Goal: Transaction & Acquisition: Purchase product/service

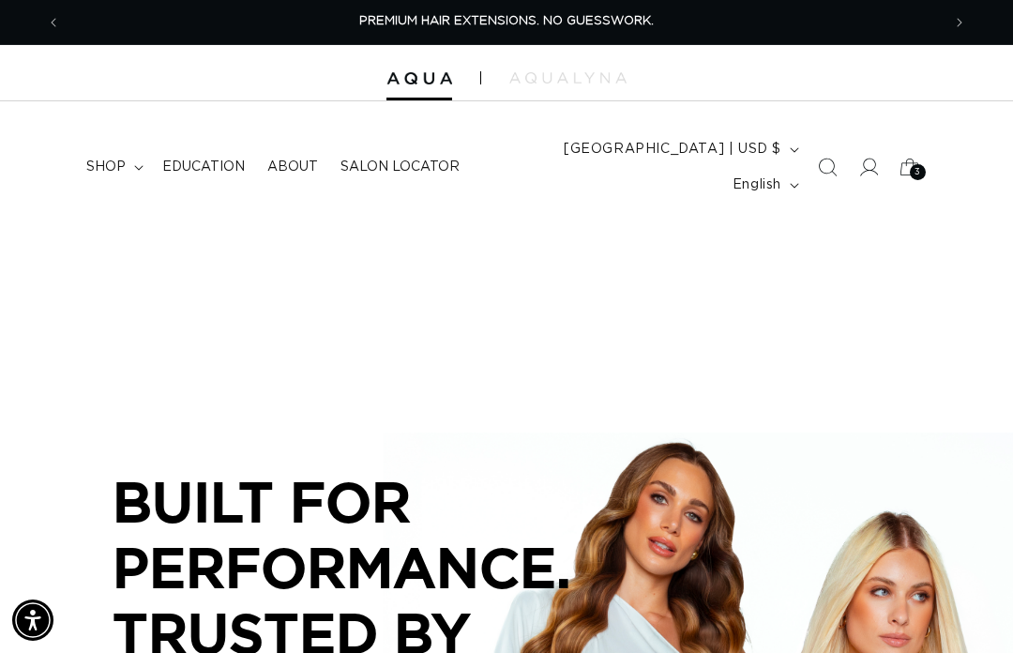
click at [117, 159] on span "shop" at bounding box center [105, 167] width 39 height 17
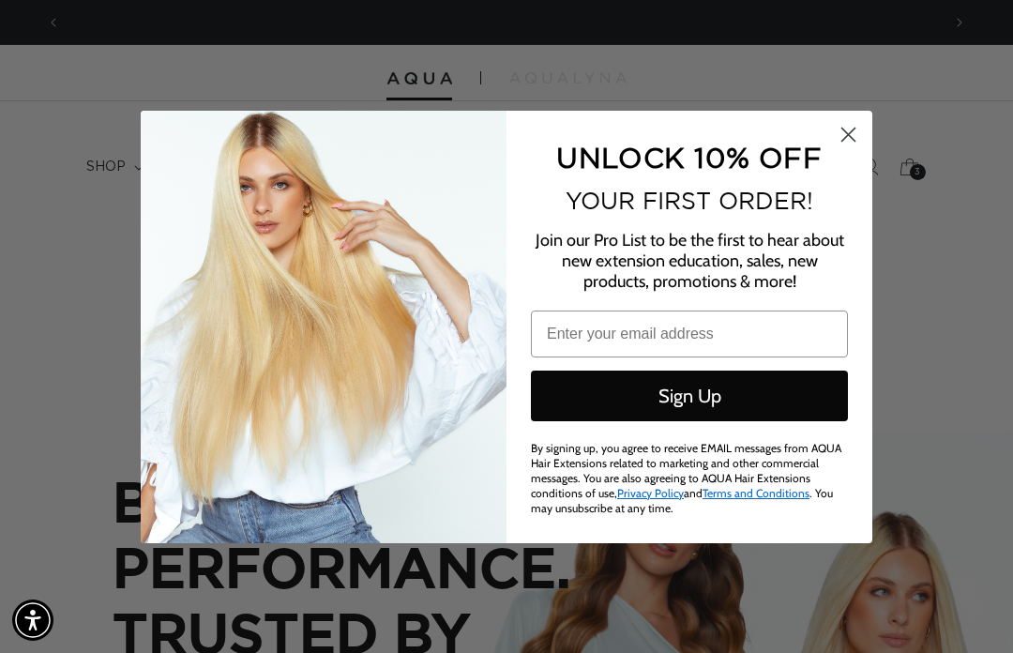
scroll to position [0, 880]
click at [861, 129] on circle "Close dialog" at bounding box center [848, 133] width 31 height 31
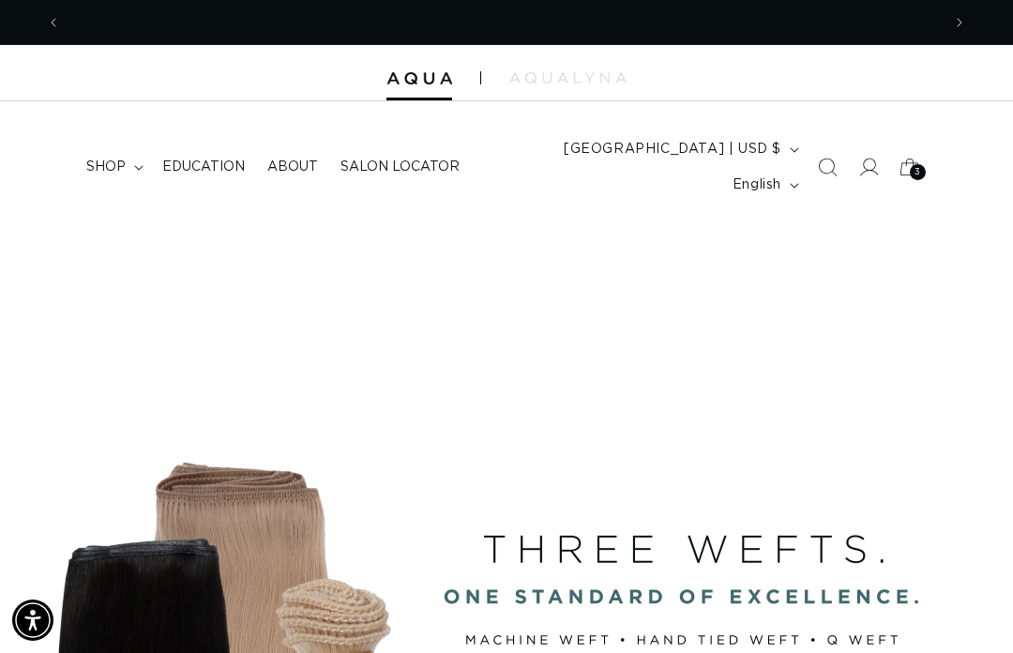
click at [135, 147] on summary "shop" at bounding box center [113, 166] width 76 height 39
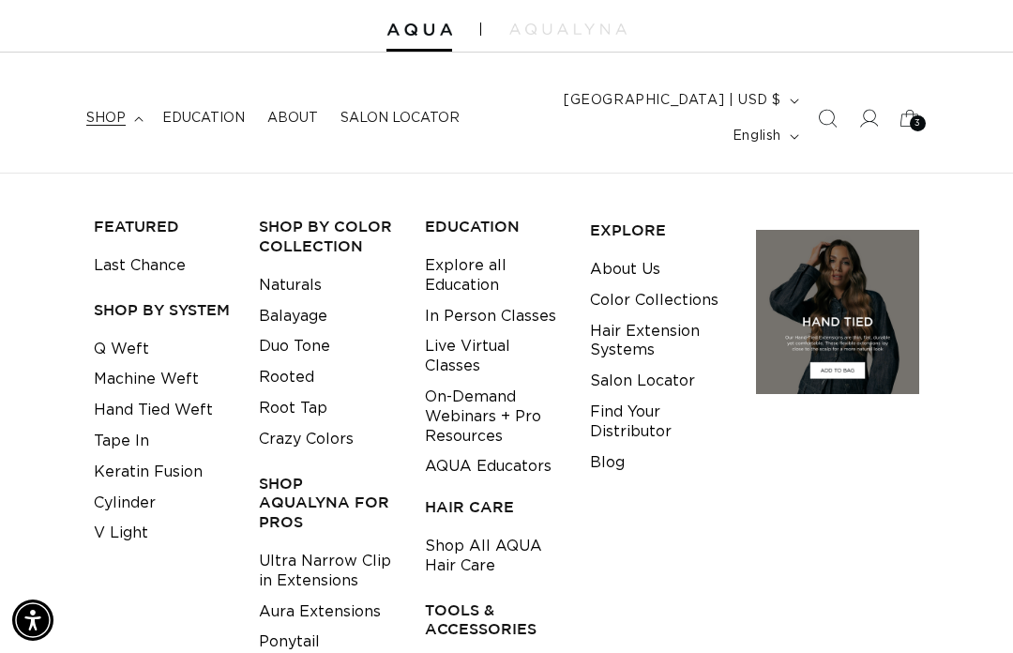
scroll to position [0, 1760]
click at [876, 115] on span at bounding box center [868, 118] width 41 height 41
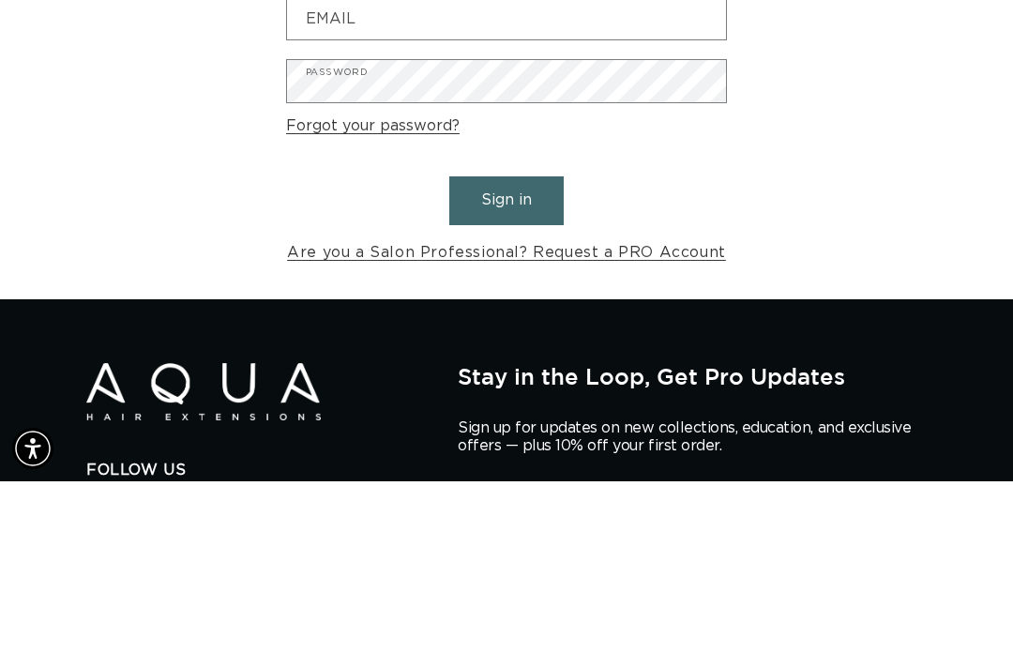
scroll to position [0, 880]
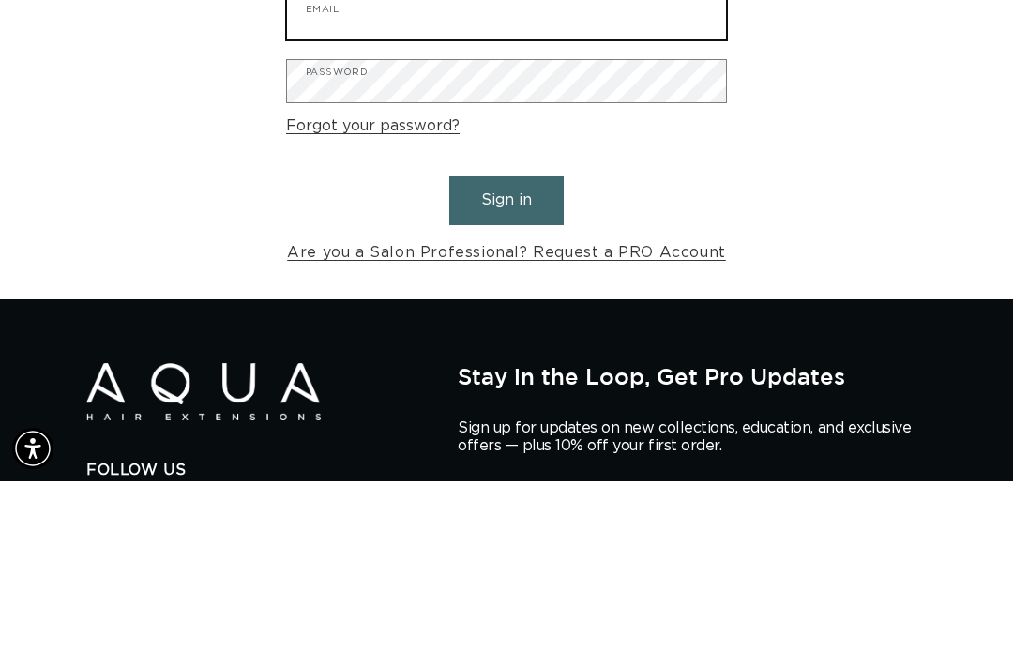
type input "beneshkate@yahoo.com"
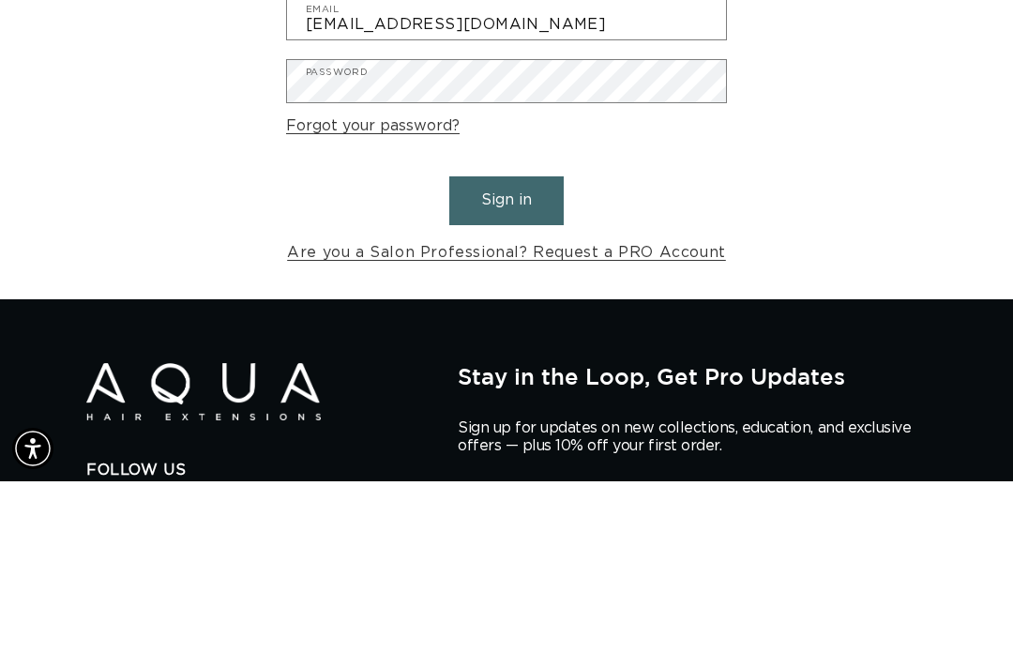
click at [507, 348] on button "Sign in" at bounding box center [506, 372] width 114 height 48
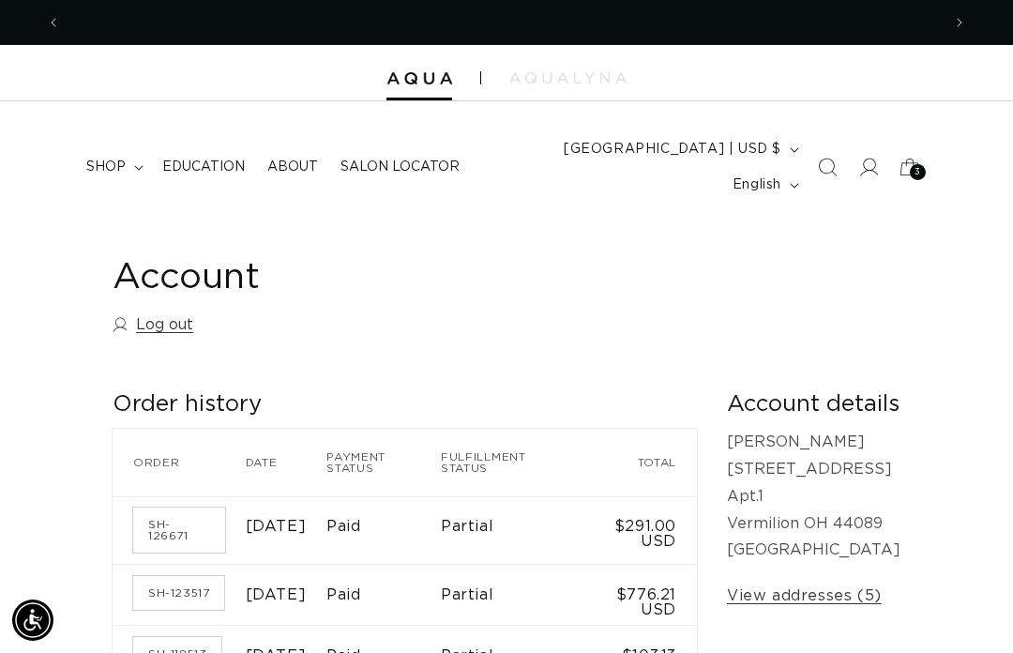
scroll to position [0, 880]
click at [135, 147] on summary "shop" at bounding box center [113, 166] width 76 height 39
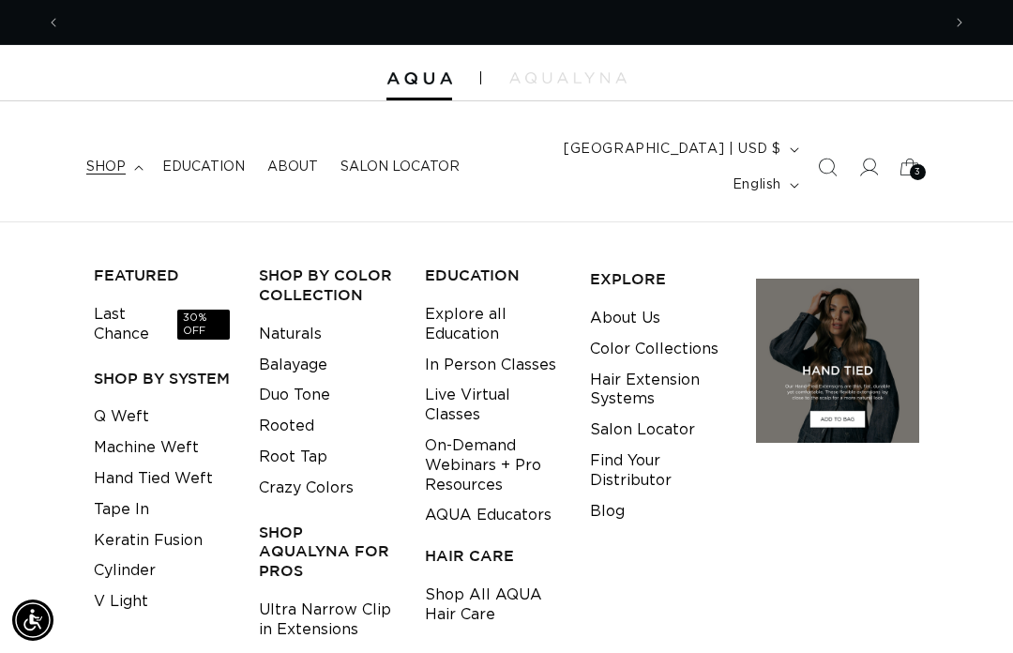
scroll to position [0, 1760]
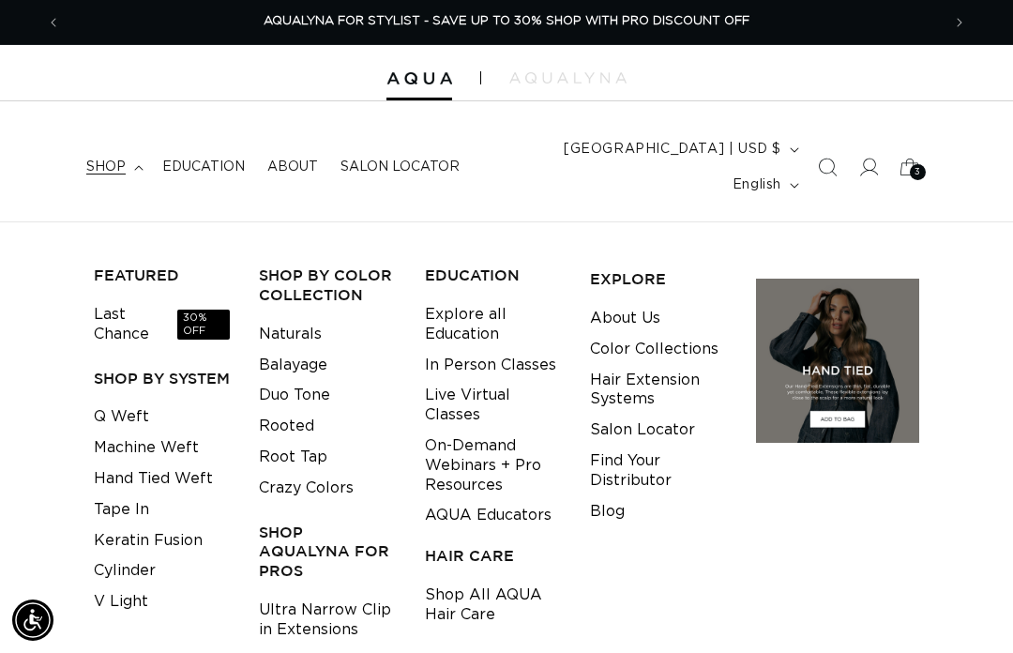
click at [115, 495] on link "Tape In" at bounding box center [121, 510] width 55 height 31
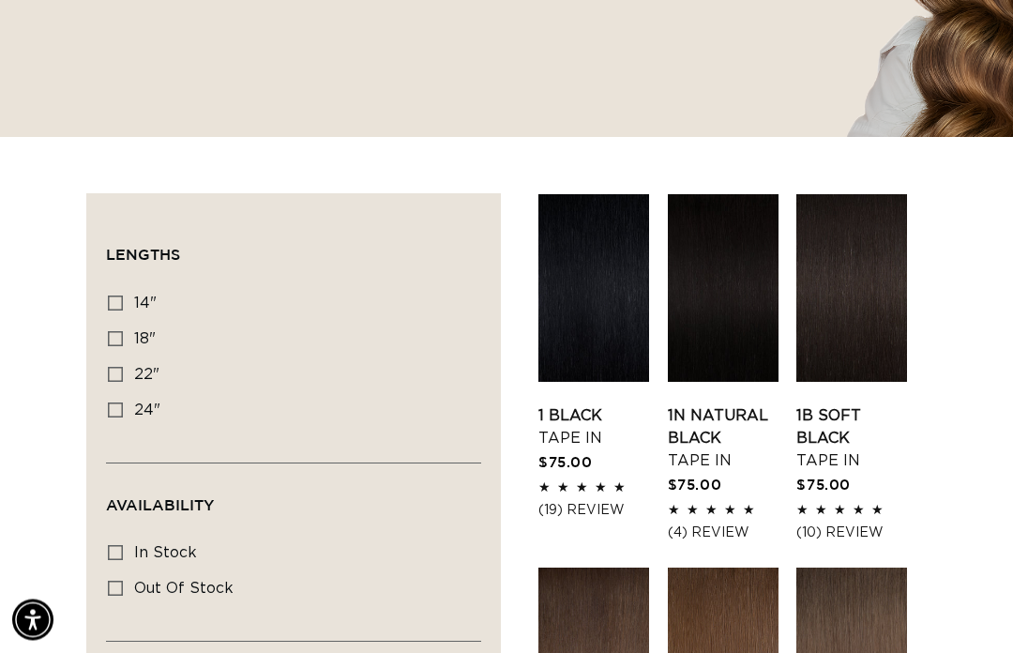
scroll to position [509, 0]
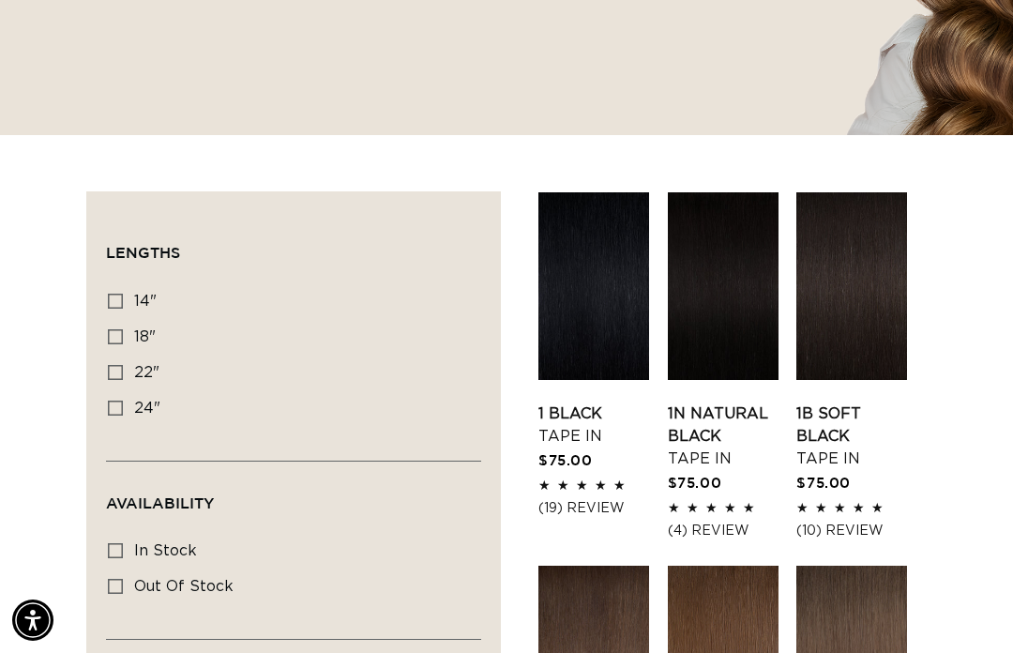
click at [117, 329] on icon at bounding box center [115, 336] width 15 height 15
click at [117, 329] on input "18" 18" (49 products)" at bounding box center [115, 336] width 15 height 15
checkbox input "true"
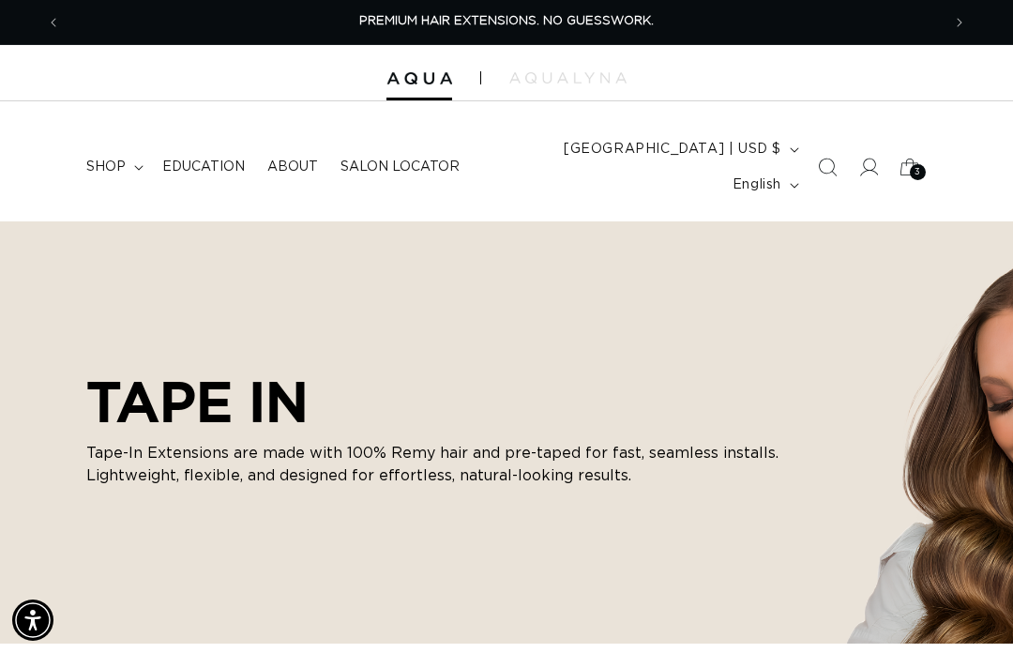
click at [922, 164] on div "3 3" at bounding box center [918, 172] width 16 height 16
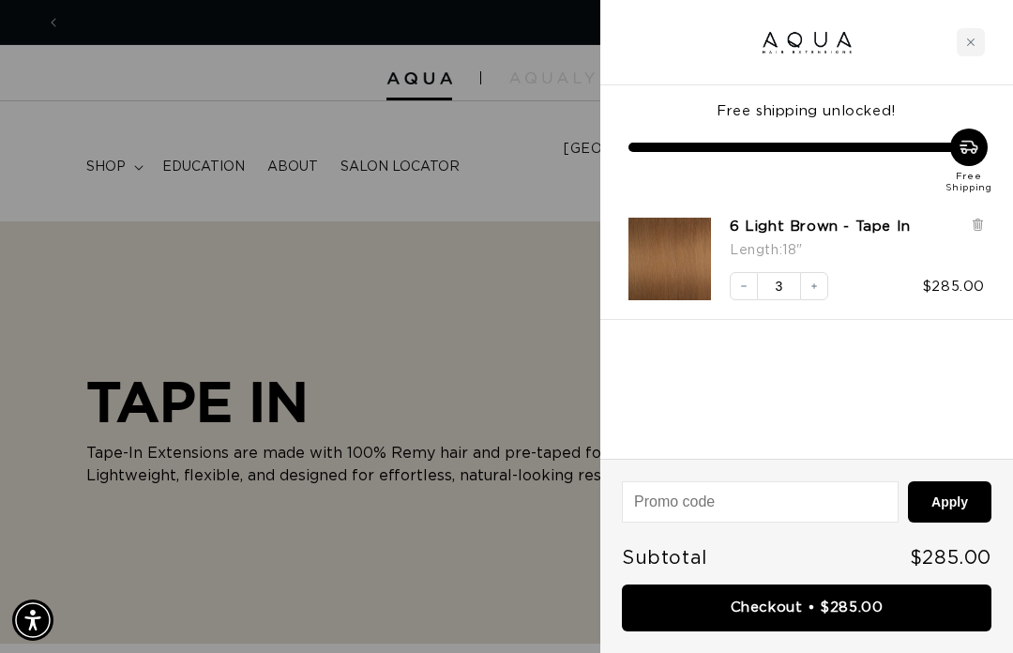
scroll to position [0, 880]
click at [540, 299] on div at bounding box center [506, 326] width 1013 height 653
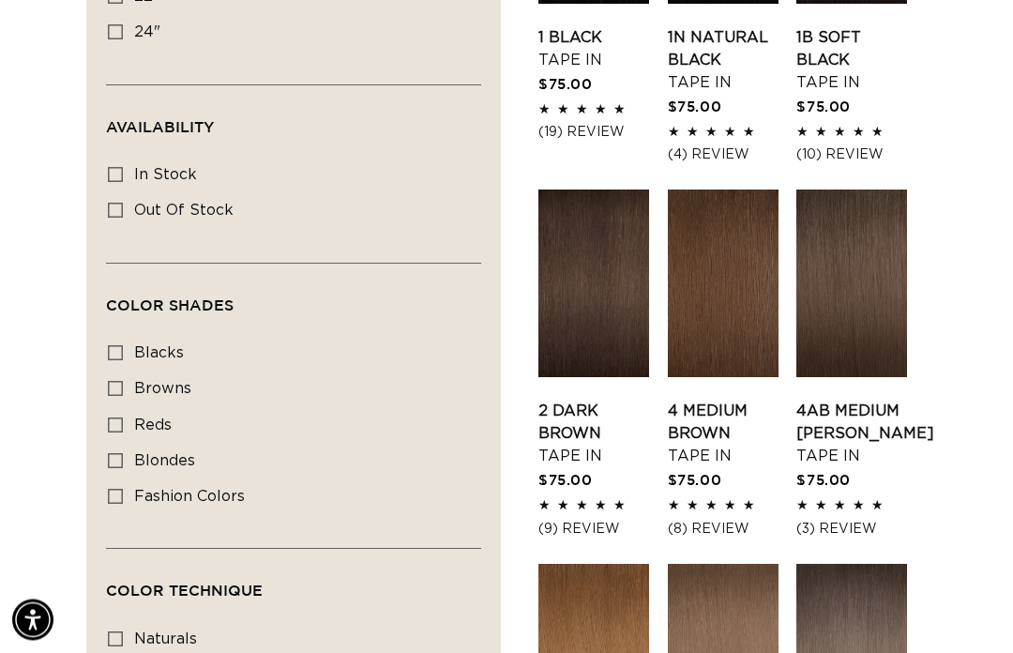
scroll to position [885, 0]
click at [722, 400] on link "4 Medium Brown Tape In" at bounding box center [723, 434] width 111 height 68
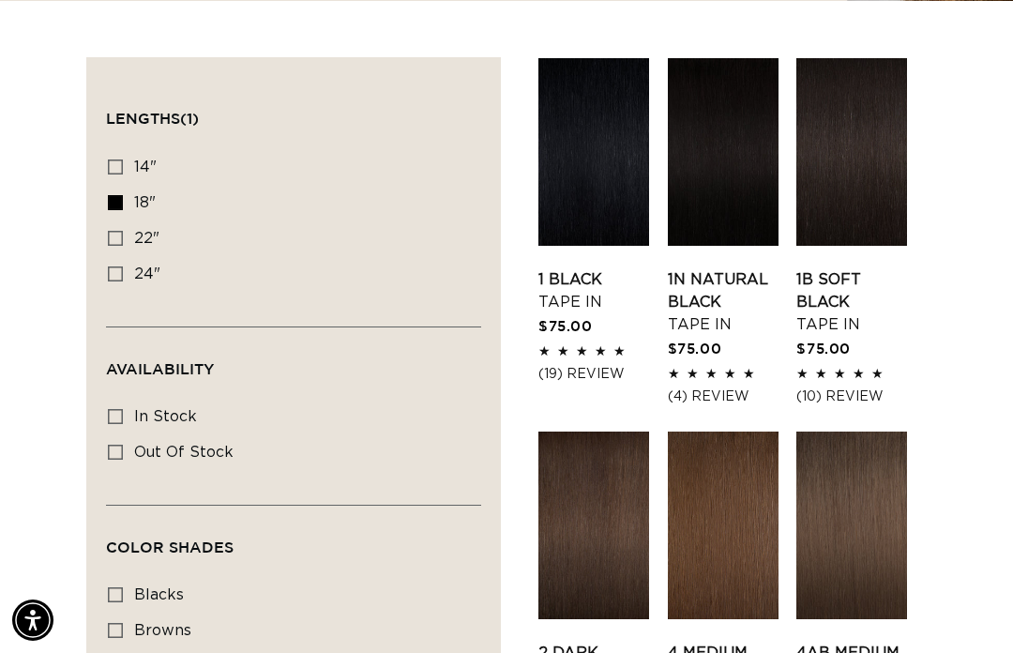
scroll to position [637, 0]
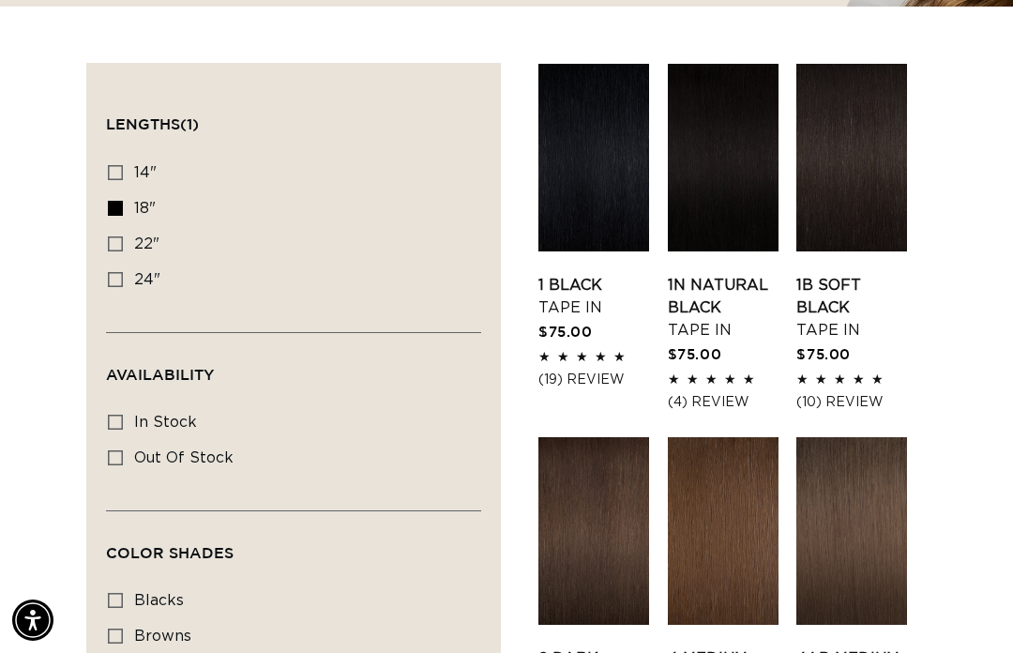
click at [111, 405] on label "In stock In stock (47 products)" at bounding box center [288, 423] width 360 height 36
click at [111, 415] on input "In stock In stock (47 products)" at bounding box center [115, 422] width 15 height 15
checkbox input "true"
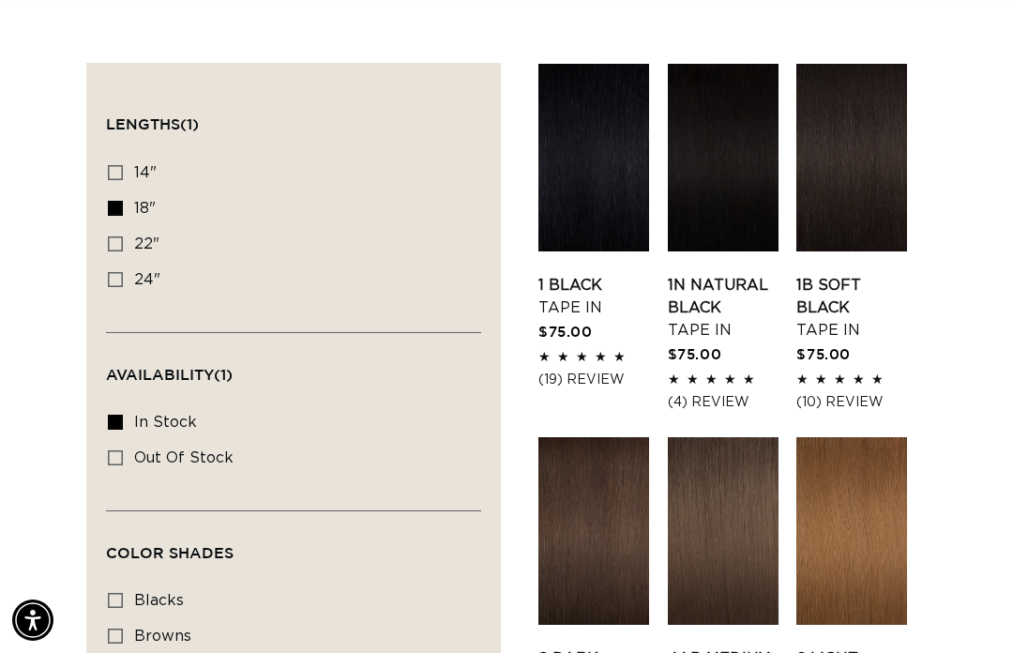
scroll to position [0, 880]
click at [128, 227] on label "22" 22" (33 products)" at bounding box center [288, 245] width 360 height 36
click at [123, 236] on input "22" 22" (33 products)" at bounding box center [115, 243] width 15 height 15
checkbox input "true"
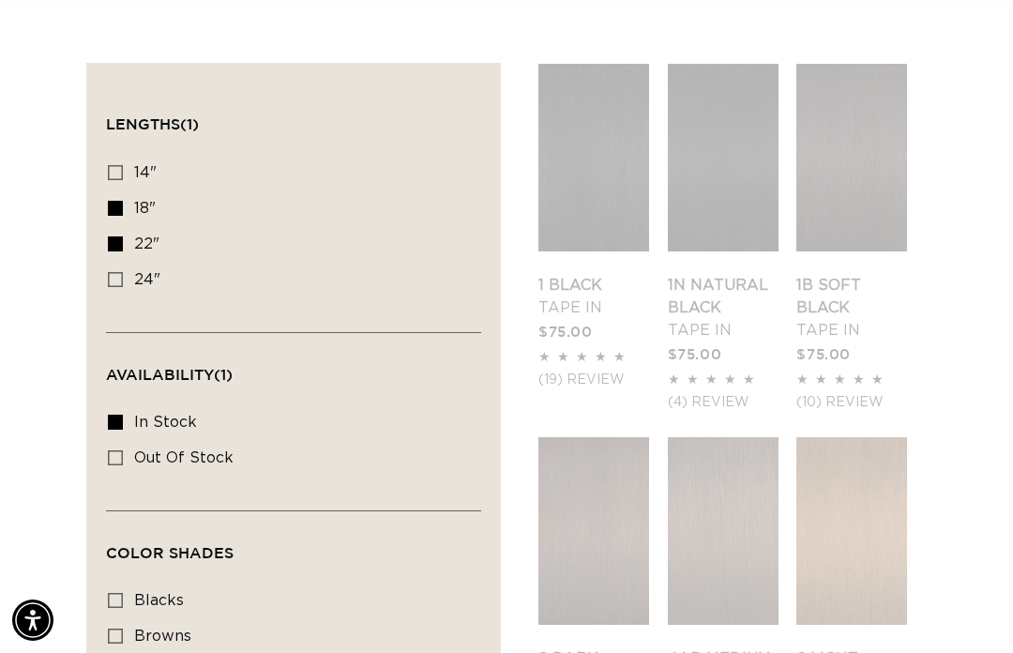
scroll to position [0, 1760]
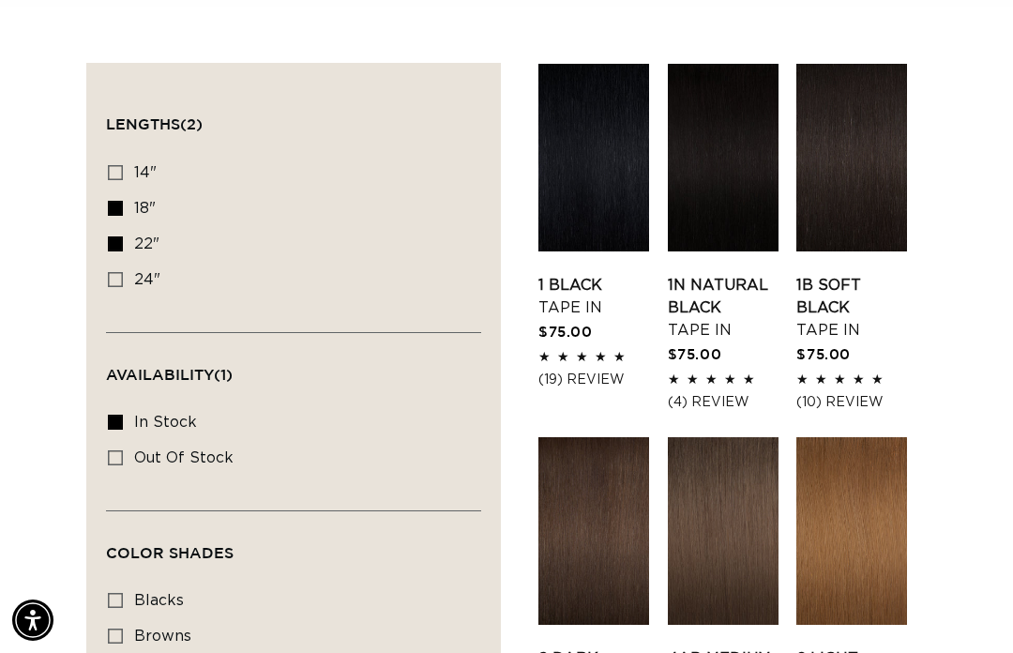
click at [111, 201] on icon at bounding box center [115, 208] width 15 height 15
click at [111, 201] on input "18" 18" (47 products)" at bounding box center [115, 208] width 15 height 15
checkbox input "false"
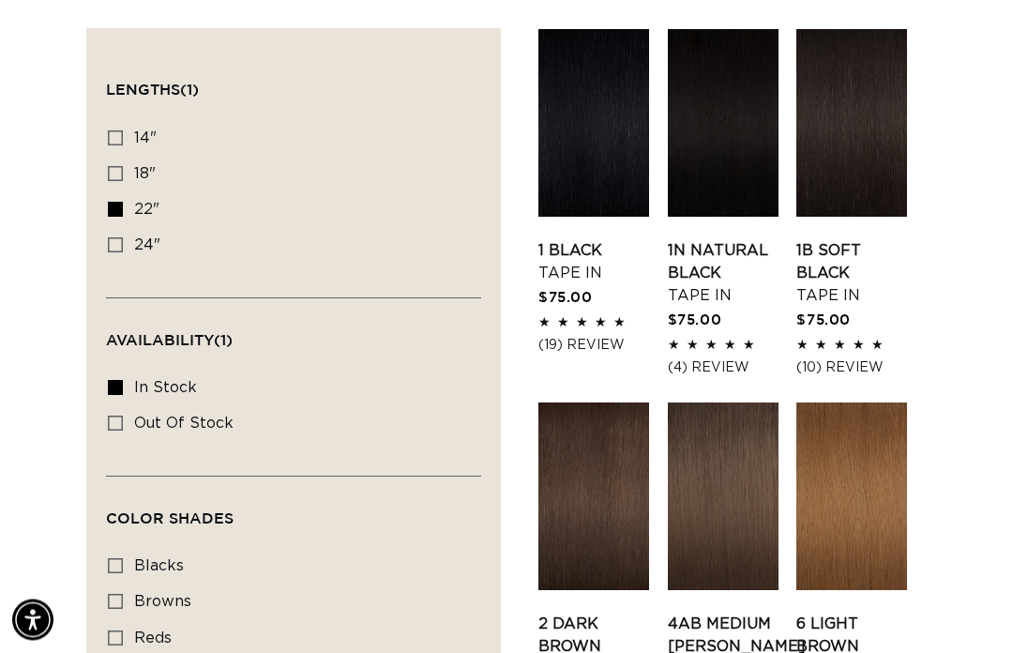
click at [114, 131] on icon at bounding box center [115, 138] width 15 height 15
click at [114, 131] on input "14" 14" (34 products)" at bounding box center [115, 138] width 15 height 15
checkbox input "true"
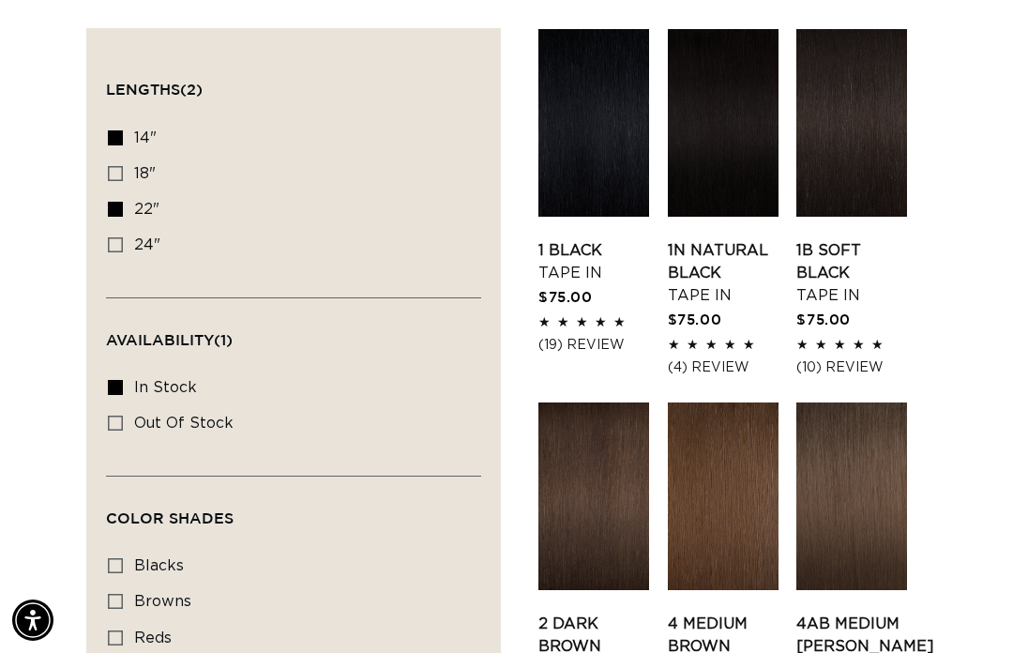
click at [115, 192] on label "22" 22" (33 products)" at bounding box center [288, 210] width 360 height 36
click at [115, 202] on input "22" 22" (33 products)" at bounding box center [115, 209] width 15 height 15
checkbox input "false"
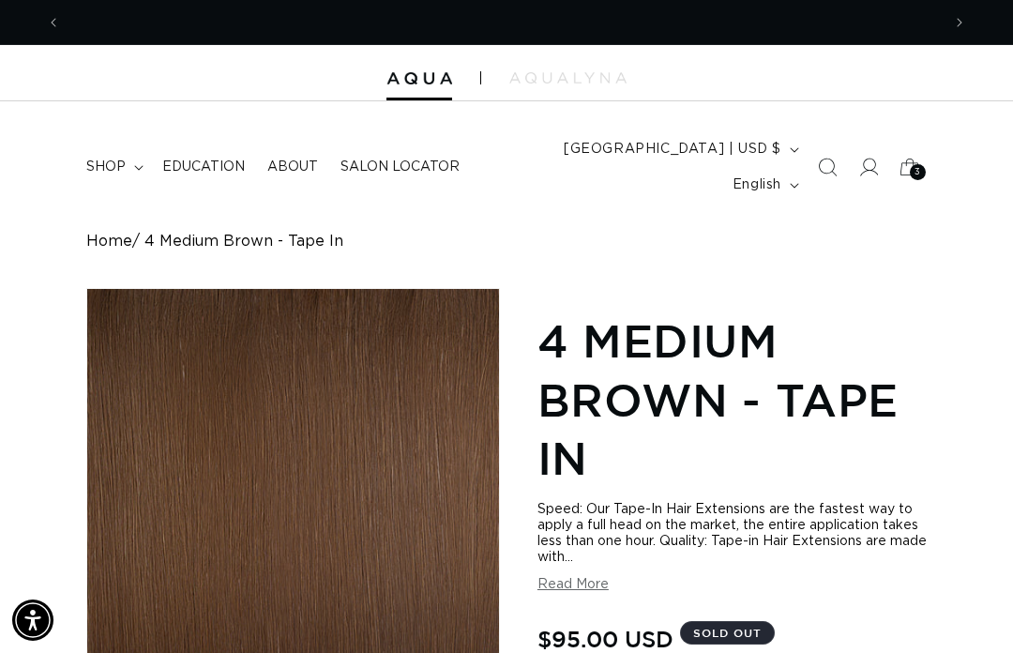
scroll to position [0, 880]
